Goal: Task Accomplishment & Management: Manage account settings

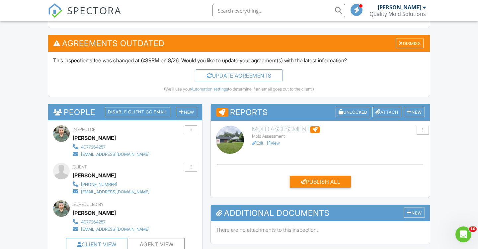
scroll to position [237, 0]
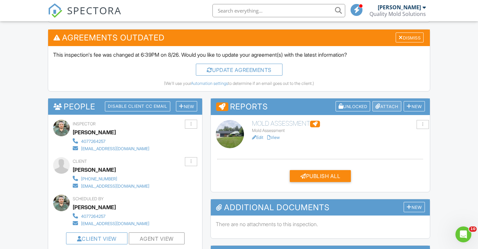
click at [393, 107] on div "Attach" at bounding box center [387, 106] width 29 height 10
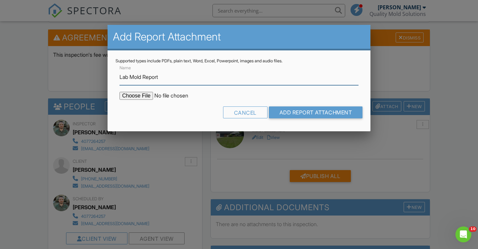
type input "Lab Mold Report"
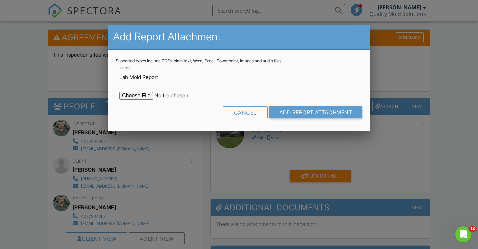
click at [143, 96] on input "file" at bounding box center [176, 96] width 113 height 8
type input "C:\fakepath\Project-4203754_112 E 1st Ave.pdf"
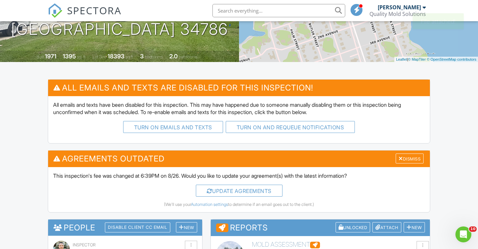
scroll to position [180, 0]
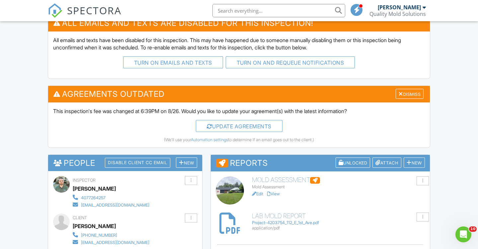
click at [260, 192] on link "Edit" at bounding box center [257, 194] width 11 height 5
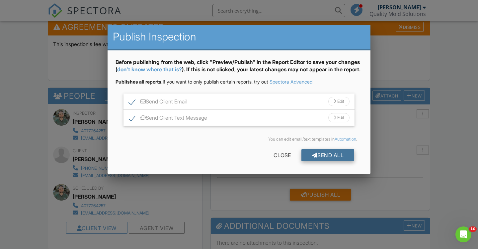
click at [325, 161] on div "Send All" at bounding box center [328, 155] width 53 height 12
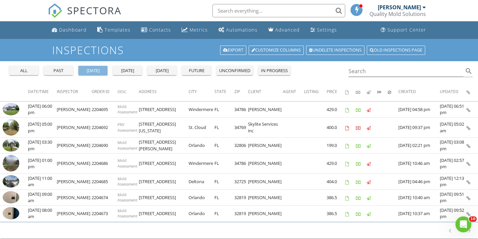
click at [94, 68] on div "yesterday" at bounding box center [93, 70] width 24 height 7
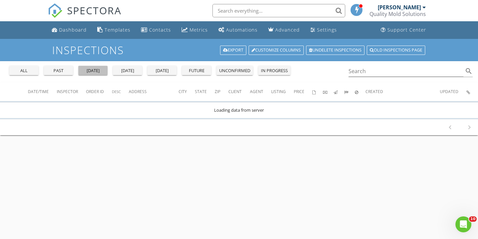
click at [94, 68] on div "yesterday" at bounding box center [93, 70] width 24 height 7
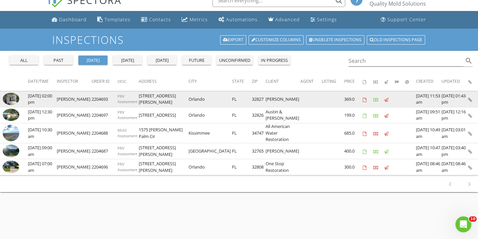
scroll to position [14, 0]
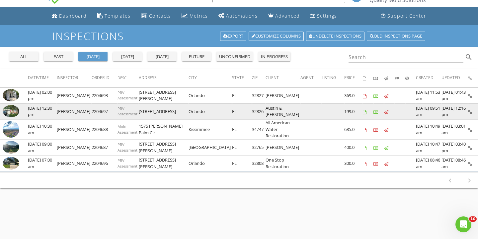
click at [10, 113] on img at bounding box center [11, 111] width 17 height 12
click at [14, 112] on img at bounding box center [11, 111] width 17 height 12
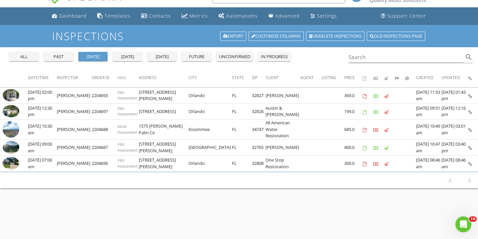
click at [64, 54] on div "past" at bounding box center [59, 56] width 24 height 7
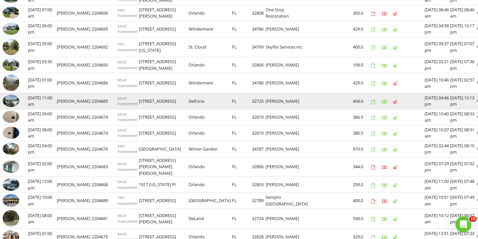
scroll to position [185, 0]
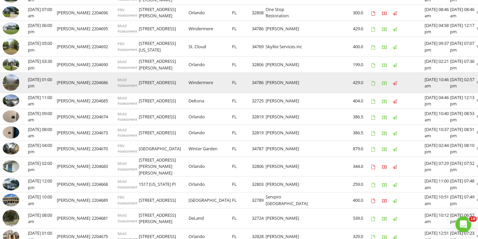
click at [16, 91] on img at bounding box center [11, 82] width 17 height 17
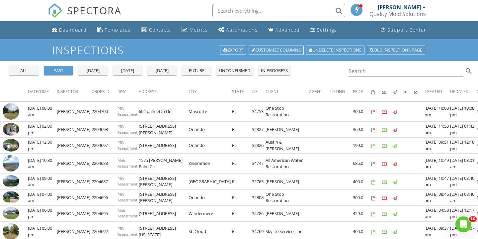
scroll to position [0, 0]
click at [100, 69] on div "yesterday" at bounding box center [93, 70] width 24 height 7
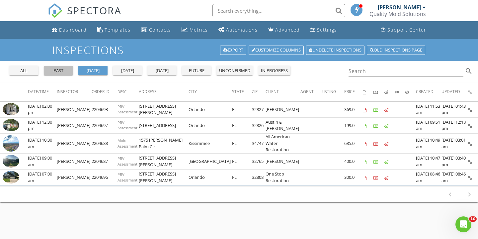
click at [66, 70] on div "past" at bounding box center [59, 70] width 24 height 7
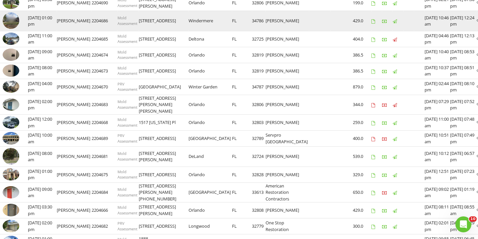
scroll to position [249, 0]
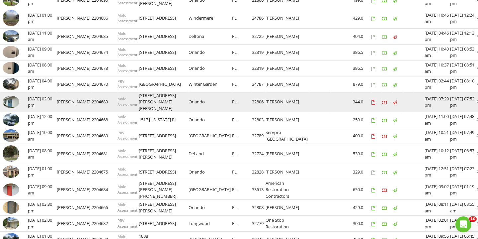
click at [9, 108] on img at bounding box center [11, 102] width 17 height 12
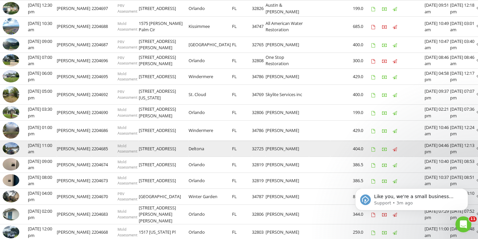
scroll to position [17, 0]
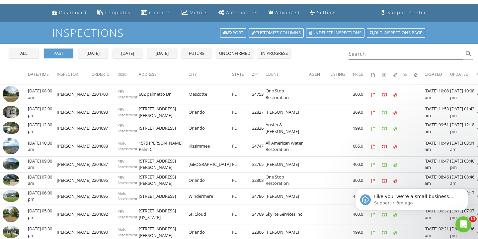
click at [162, 51] on div "tomorrow" at bounding box center [162, 53] width 24 height 7
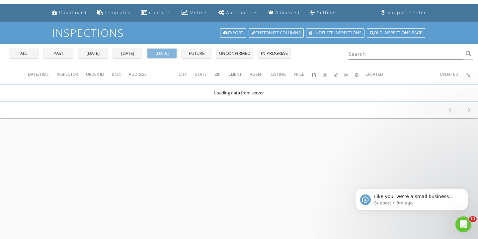
scroll to position [0, 0]
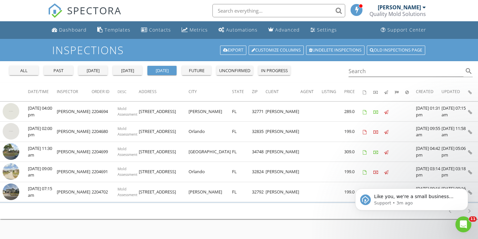
click at [65, 68] on div "past" at bounding box center [59, 70] width 24 height 7
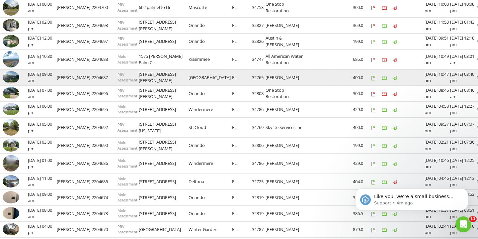
scroll to position [137, 0]
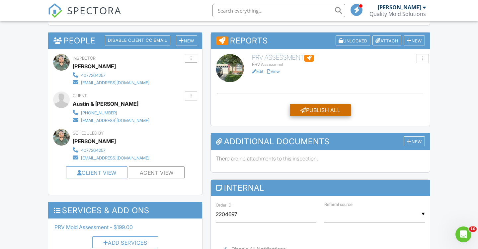
click at [316, 109] on div "Publish All" at bounding box center [320, 110] width 61 height 12
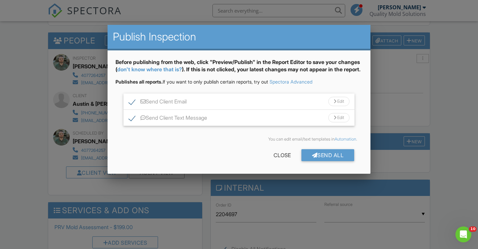
click at [323, 161] on div "Send All" at bounding box center [328, 155] width 53 height 12
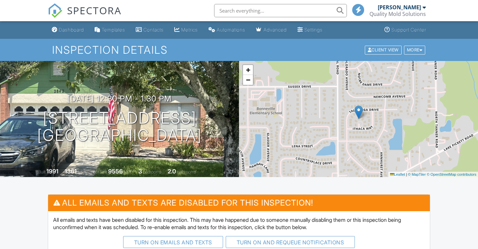
scroll to position [234, 0]
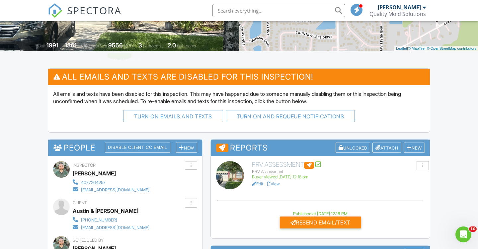
scroll to position [161, 0]
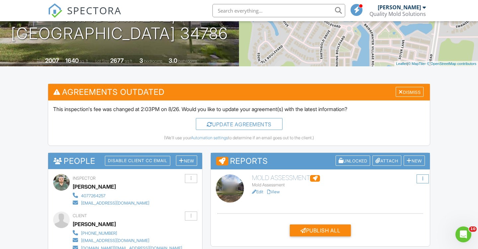
scroll to position [140, 0]
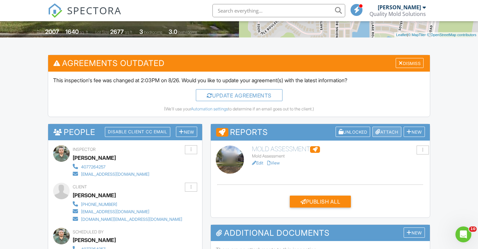
click at [386, 129] on div "Attach" at bounding box center [387, 132] width 29 height 10
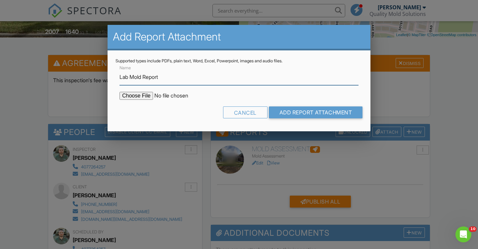
type input "Lab Mold Report"
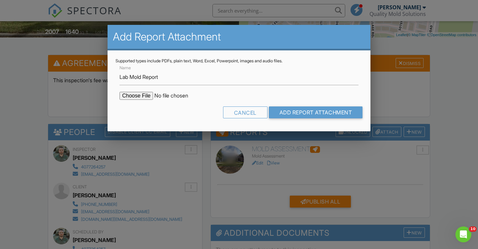
click at [132, 98] on input "file" at bounding box center [176, 96] width 113 height 8
type input "C:\fakepath\Project-4203751_13730 Lensdale Ln.pdf"
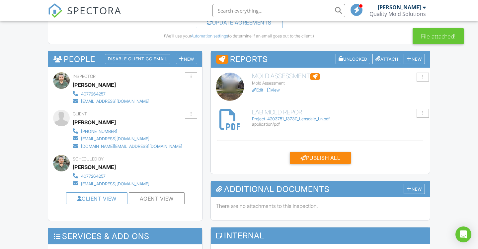
scroll to position [213, 0]
click at [260, 89] on link "Edit" at bounding box center [257, 90] width 11 height 5
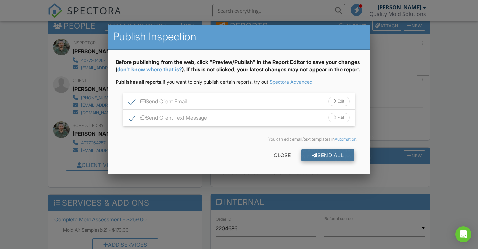
click at [327, 161] on div "Send All" at bounding box center [328, 155] width 53 height 12
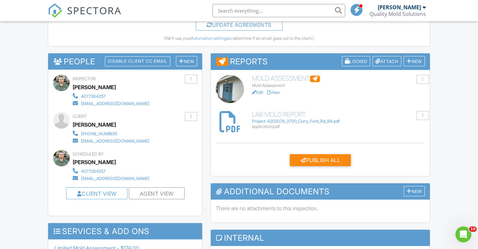
scroll to position [213, 0]
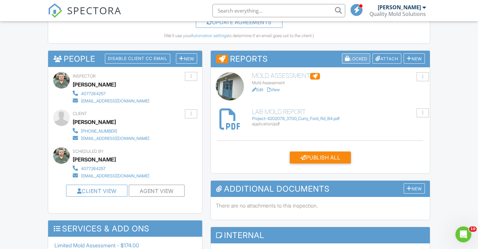
click at [353, 59] on div "Locked" at bounding box center [356, 58] width 29 height 10
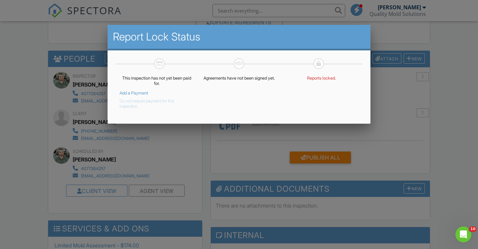
click at [147, 101] on button "Do not require payment for this inspection." at bounding box center [152, 102] width 64 height 13
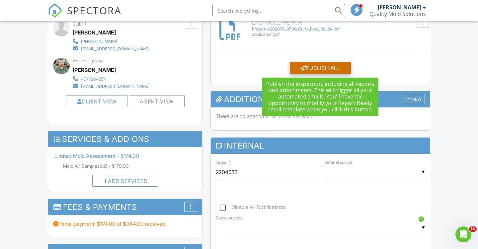
click at [341, 65] on div "Publish All" at bounding box center [320, 68] width 61 height 12
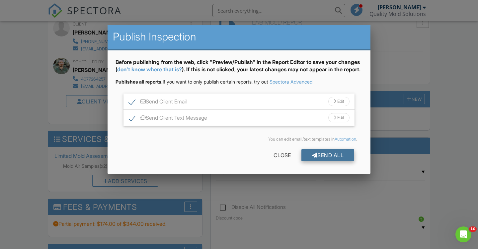
click at [335, 160] on div "Send All" at bounding box center [328, 155] width 53 height 12
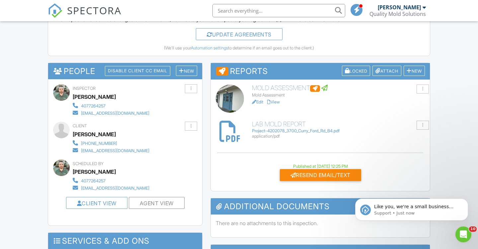
scroll to position [194, 0]
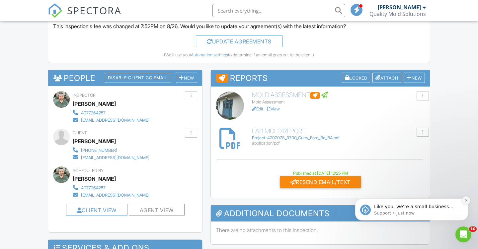
click at [468, 201] on icon "Dismiss notification" at bounding box center [467, 201] width 4 height 4
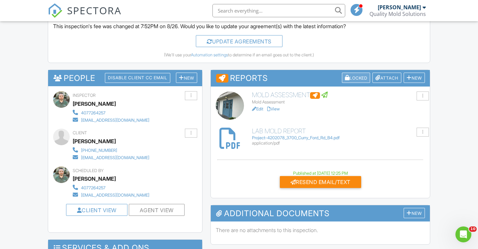
click at [351, 75] on div "Locked" at bounding box center [356, 78] width 29 height 10
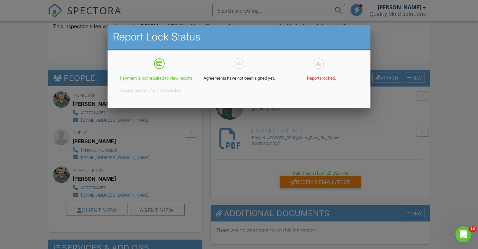
click at [436, 65] on div at bounding box center [239, 123] width 478 height 312
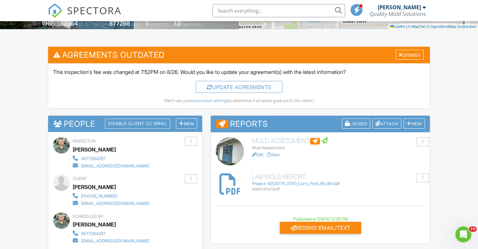
scroll to position [147, 0]
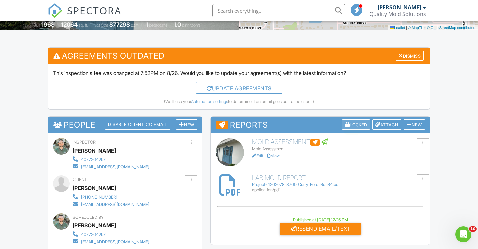
click at [360, 122] on div "Locked" at bounding box center [356, 125] width 29 height 10
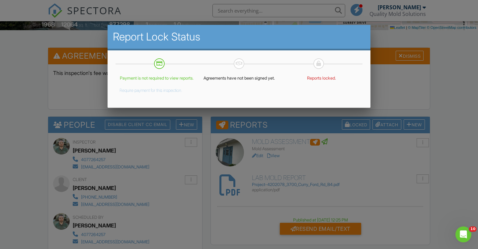
click at [445, 85] on div at bounding box center [239, 123] width 478 height 312
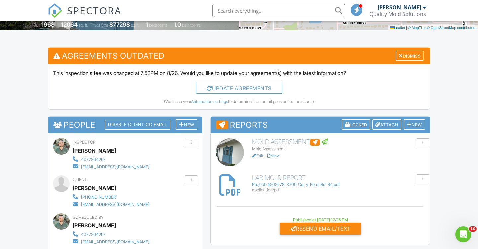
click at [262, 154] on link "Edit" at bounding box center [257, 155] width 11 height 5
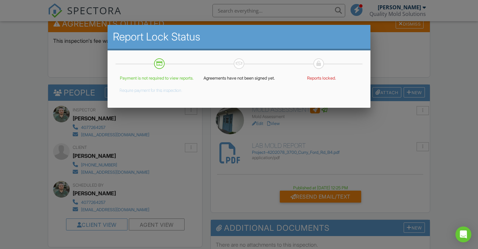
click at [156, 93] on button "Require payment for this inspection." at bounding box center [151, 89] width 63 height 8
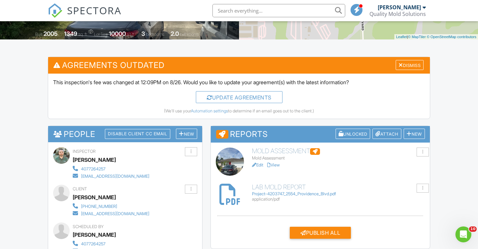
scroll to position [138, 0]
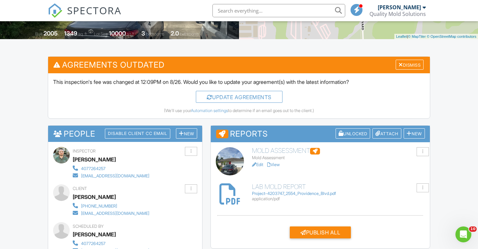
click at [258, 162] on link "Edit" at bounding box center [257, 164] width 11 height 5
